Goal: Task Accomplishment & Management: Manage account settings

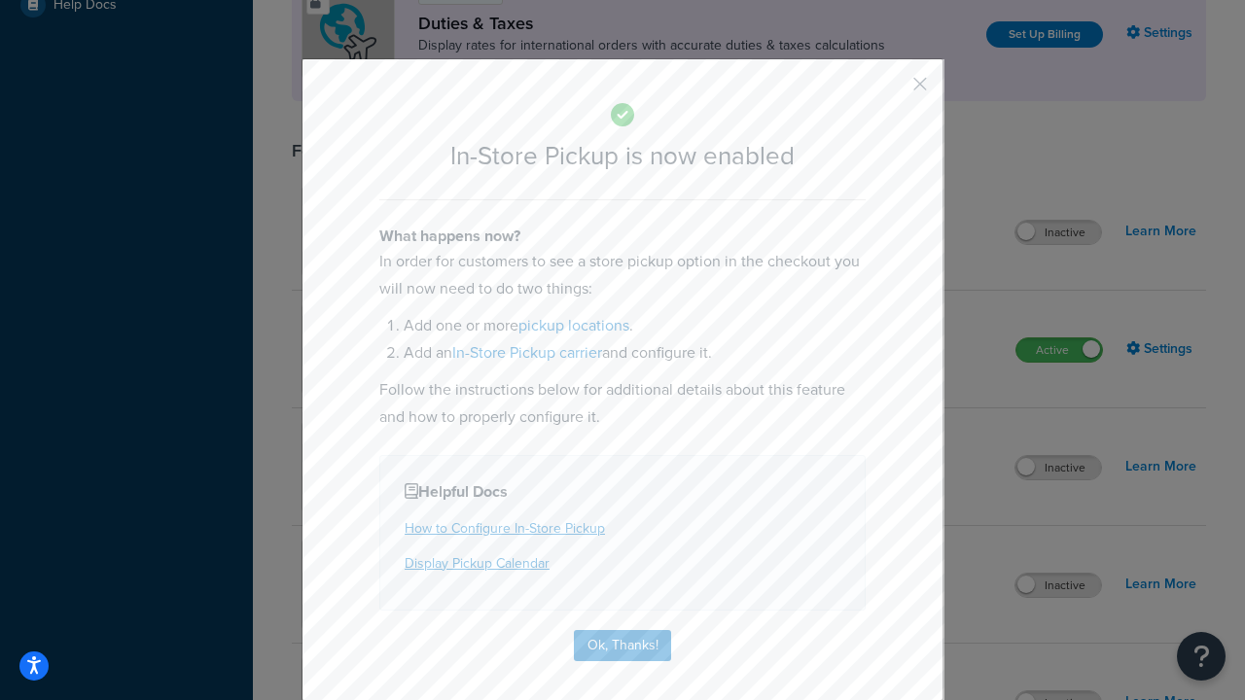
click at [891, 90] on button "button" at bounding box center [891, 90] width 5 height 5
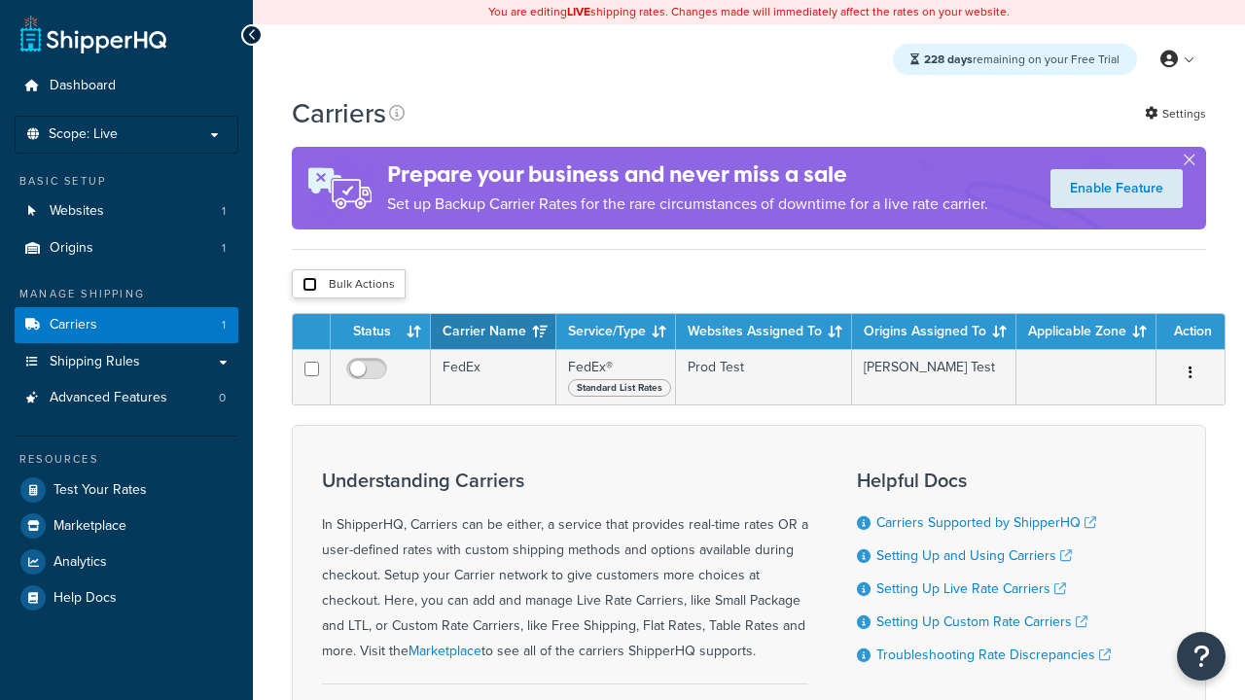
click at [309, 287] on input "checkbox" at bounding box center [309, 284] width 15 height 15
checkbox input "true"
click at [0, 0] on button "Delete" at bounding box center [0, 0] width 0 height 0
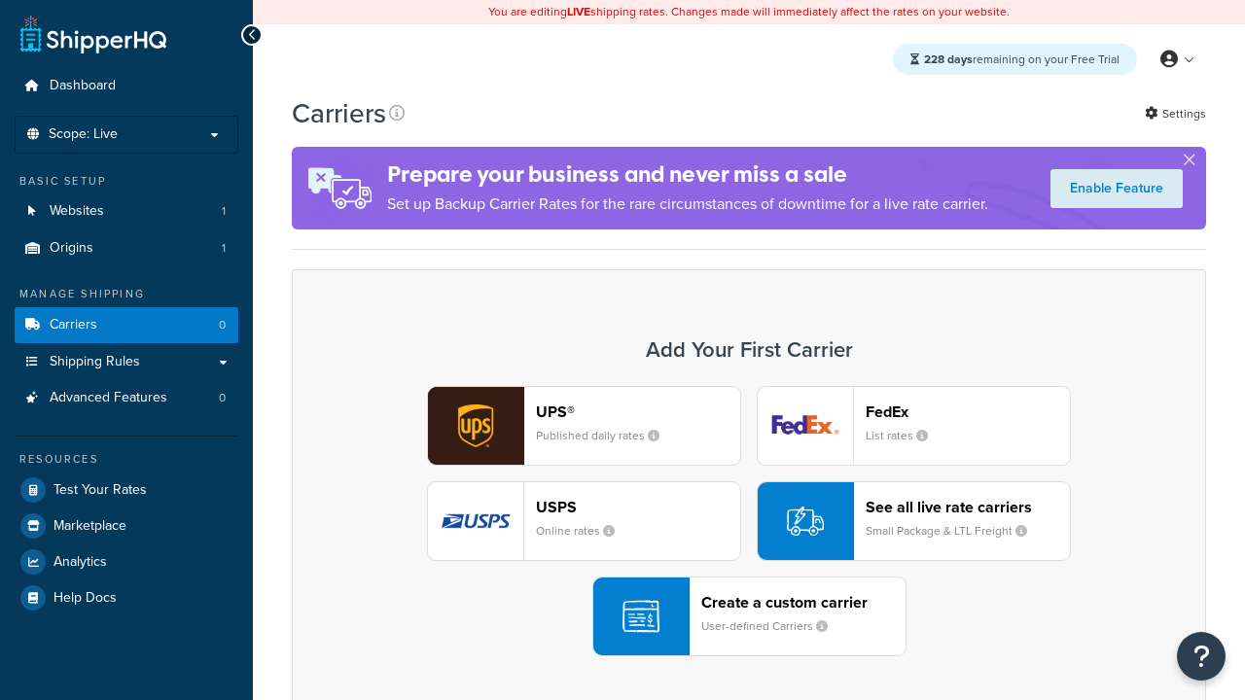
click at [749, 521] on div "UPS® Published daily rates FedEx List rates USPS Online rates See all live rate…" at bounding box center [748, 521] width 873 height 270
click at [749, 617] on div "Create a custom carrier User-defined Carriers" at bounding box center [803, 616] width 204 height 47
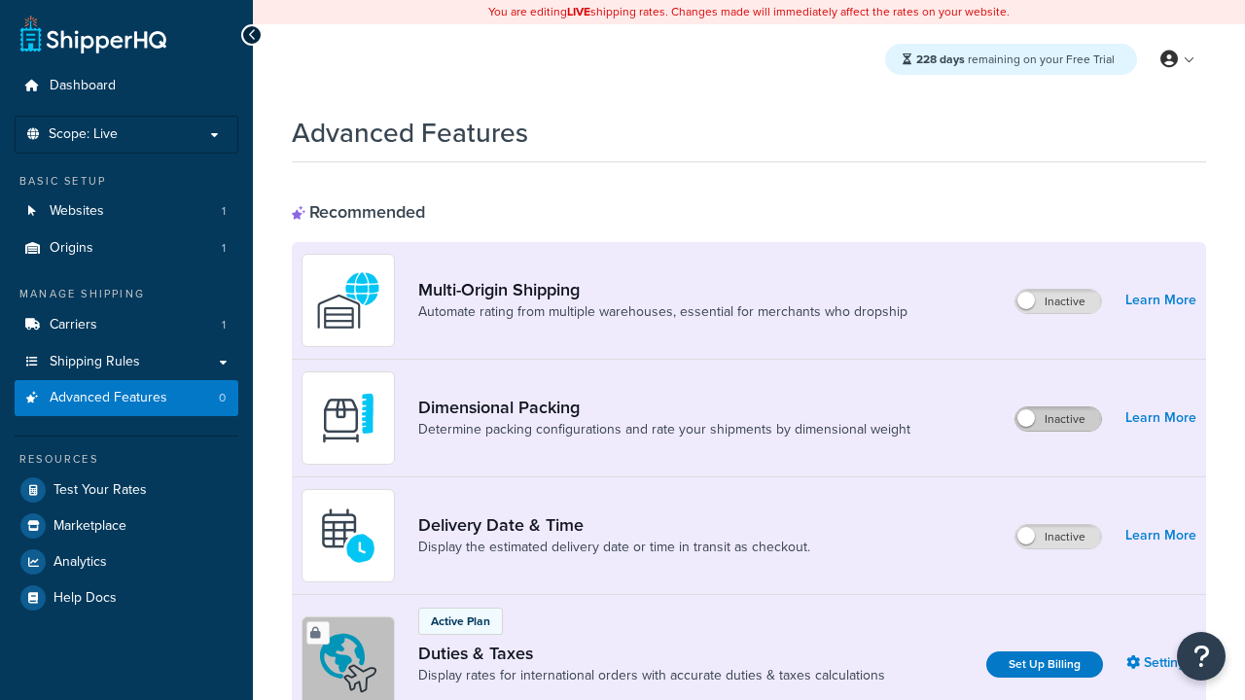
click at [1058, 419] on label "Inactive" at bounding box center [1058, 418] width 86 height 23
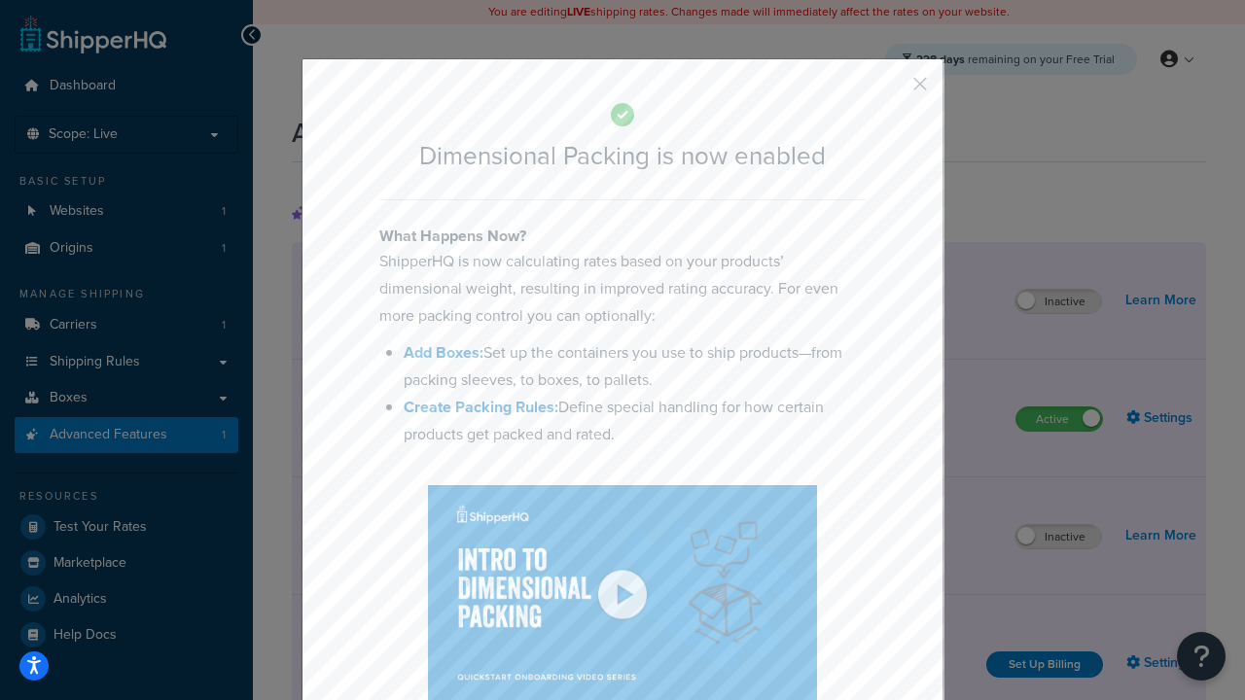
click at [891, 88] on button "button" at bounding box center [891, 90] width 5 height 5
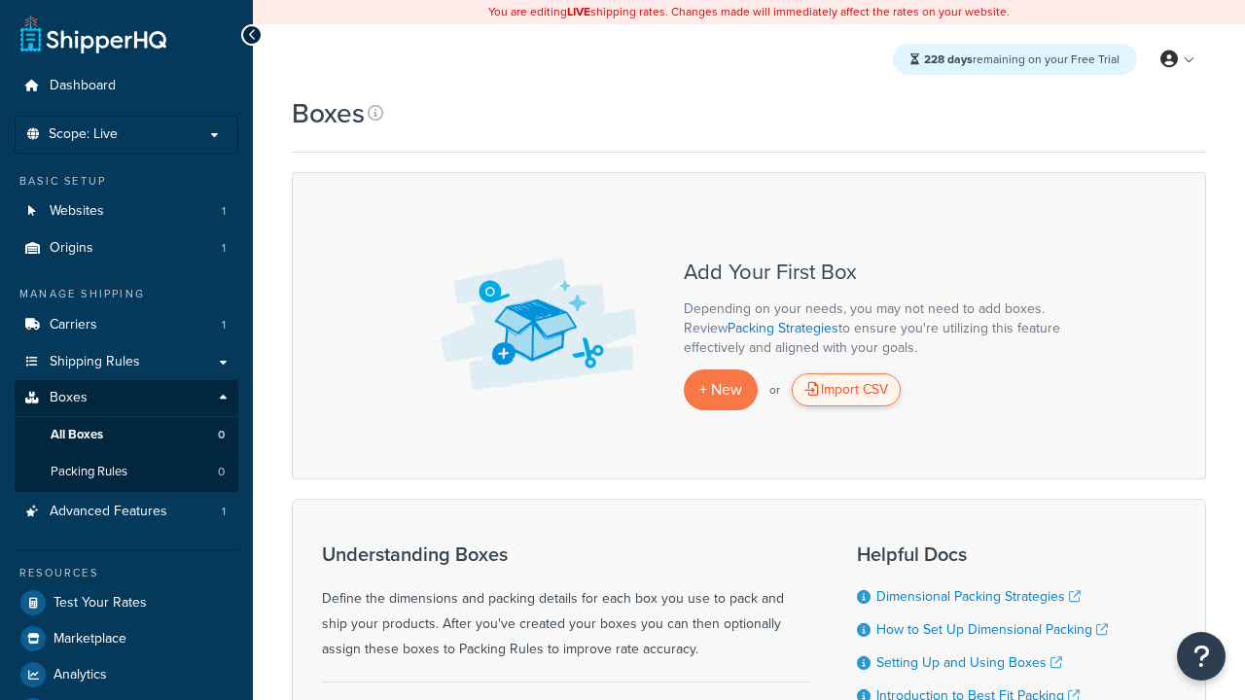
click at [846, 390] on div "Import CSV" at bounding box center [846, 389] width 109 height 33
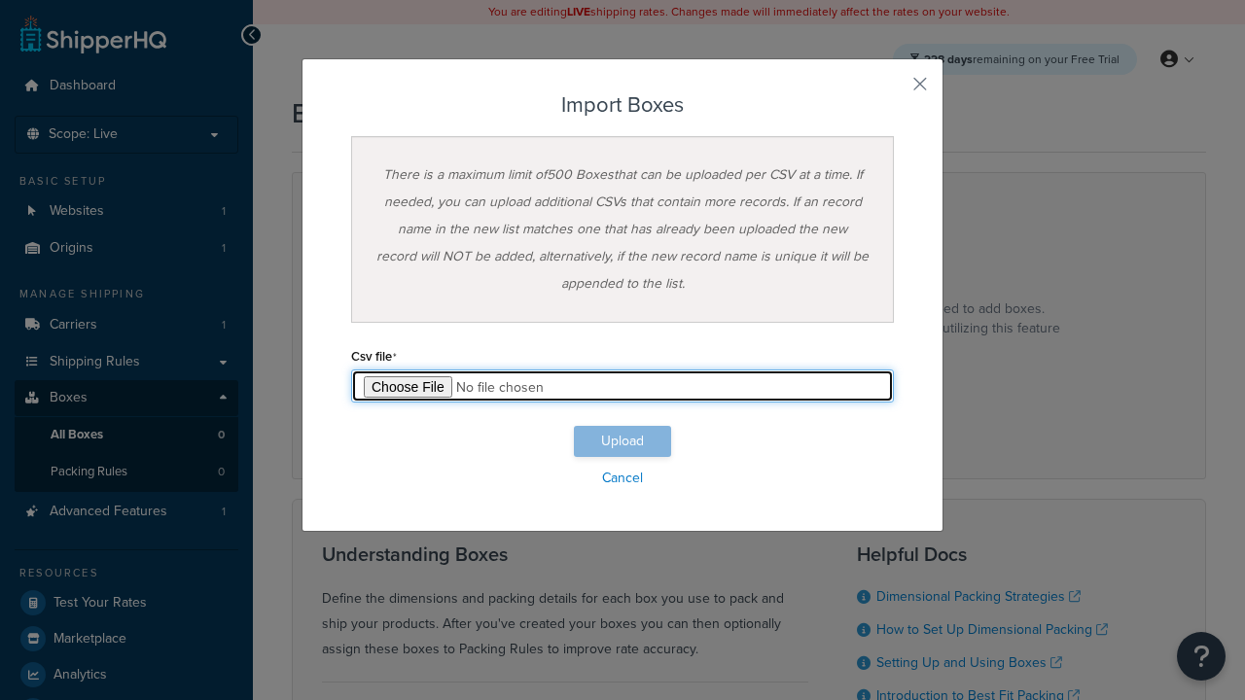
click at [622, 386] on input "file" at bounding box center [622, 386] width 543 height 33
type input "C:\fakepath\importBoxesSuccess.csv"
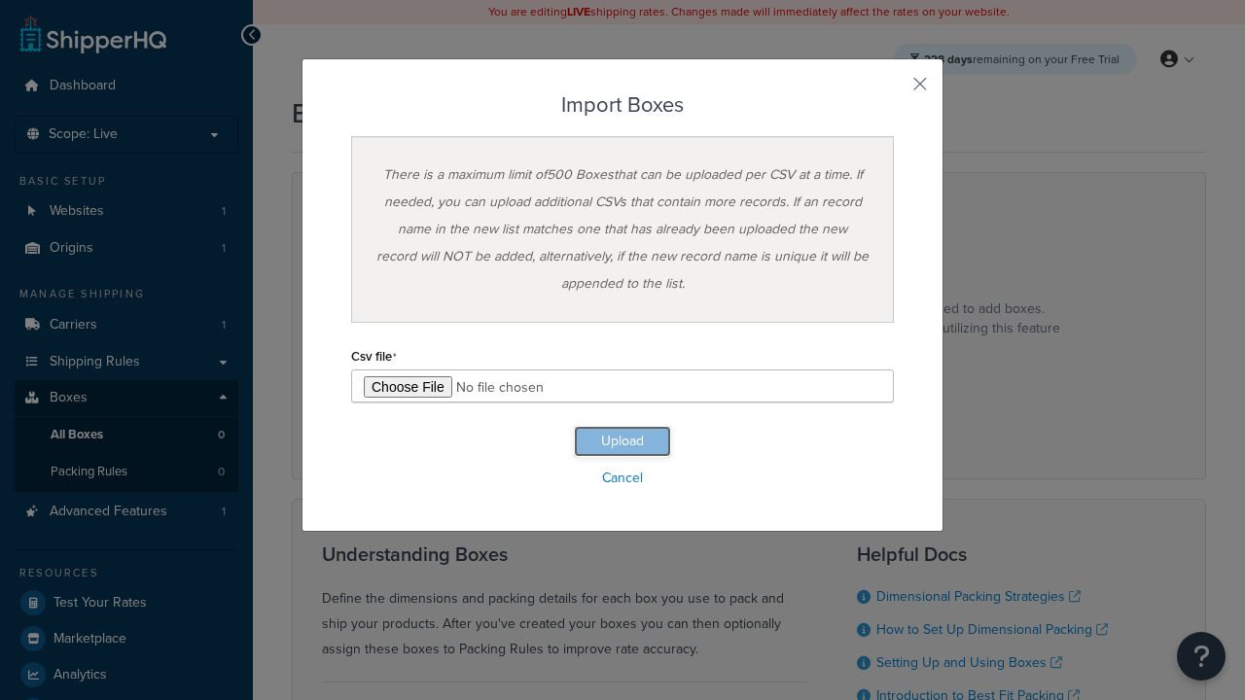
click at [622, 442] on button "Upload" at bounding box center [622, 441] width 97 height 31
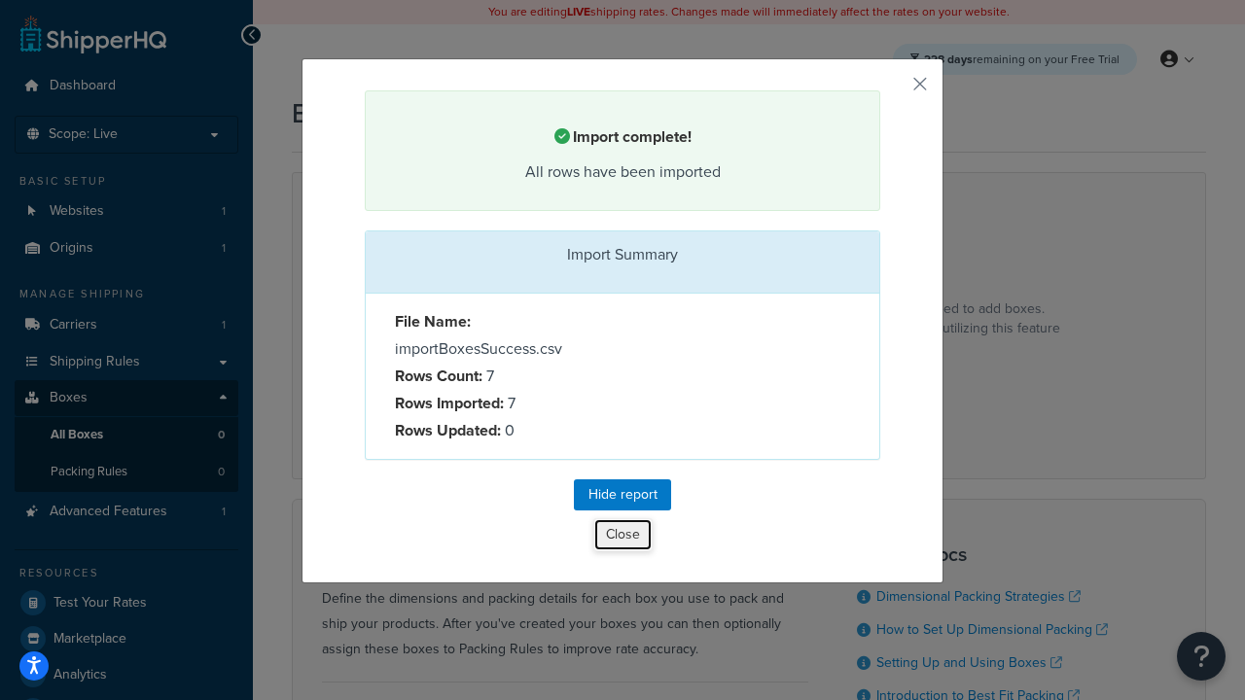
click at [622, 538] on button "Close" at bounding box center [622, 534] width 59 height 33
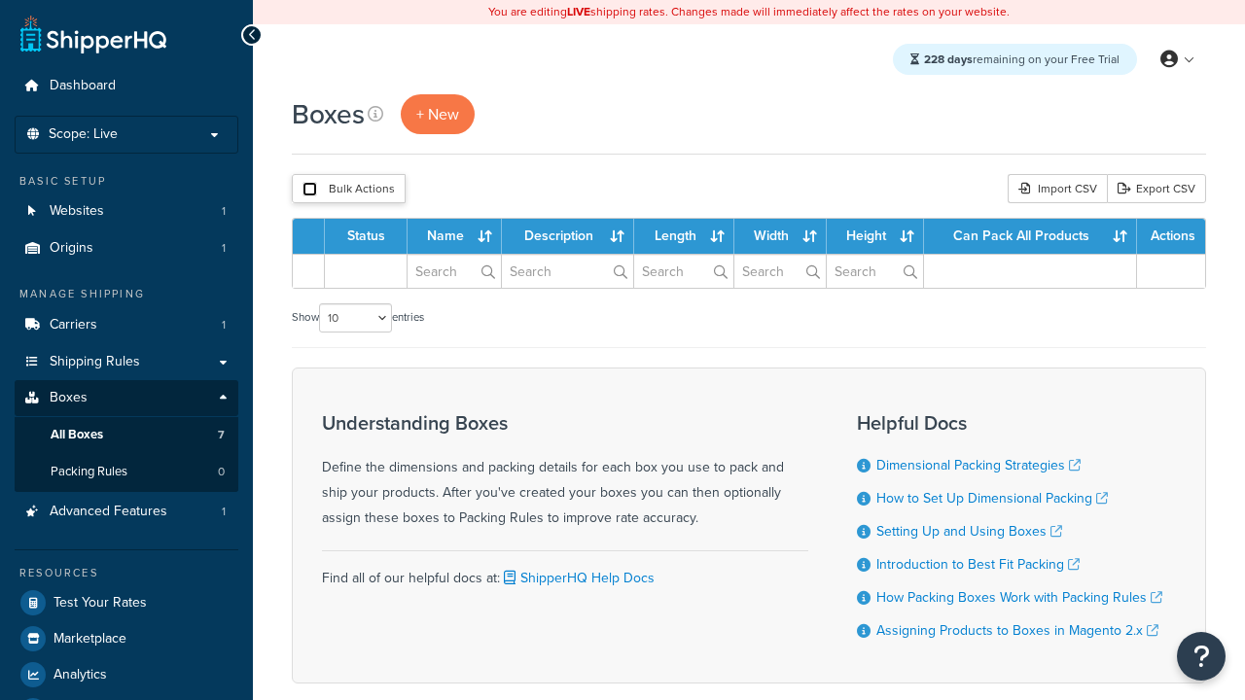
click at [309, 190] on input "checkbox" at bounding box center [309, 189] width 15 height 15
checkbox input "true"
click at [0, 0] on button "Delete" at bounding box center [0, 0] width 0 height 0
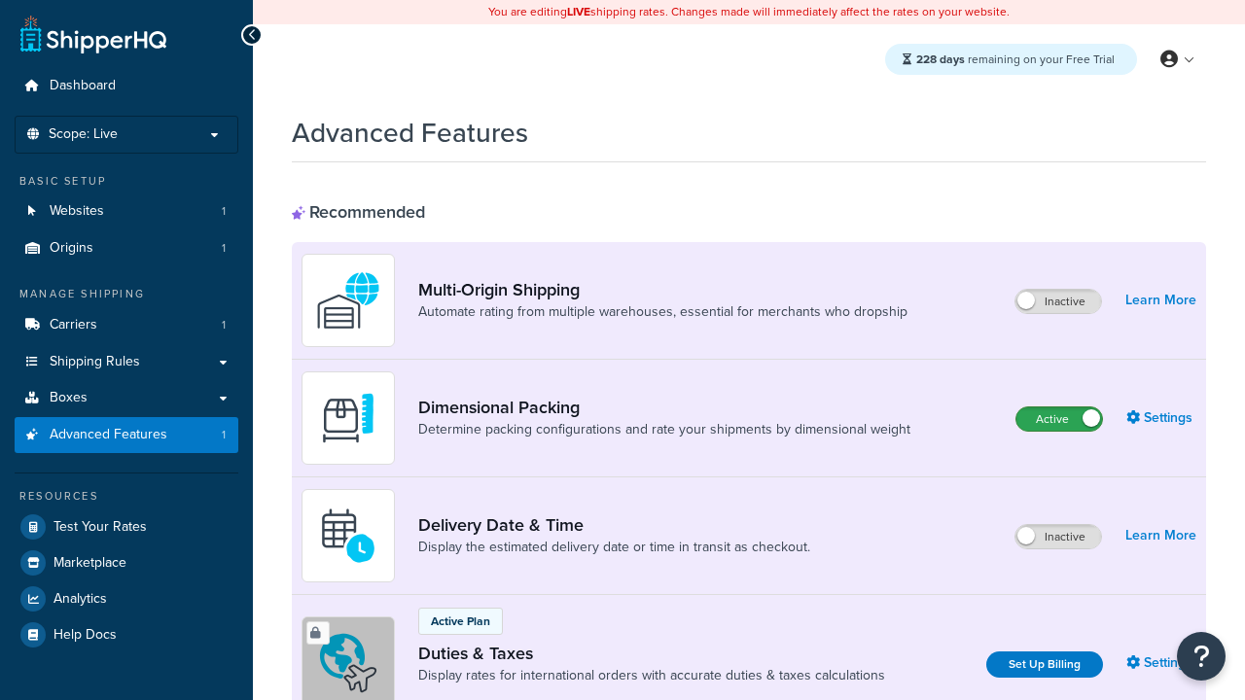
click at [1059, 419] on label "Active" at bounding box center [1059, 418] width 86 height 23
